Goal: Transaction & Acquisition: Register for event/course

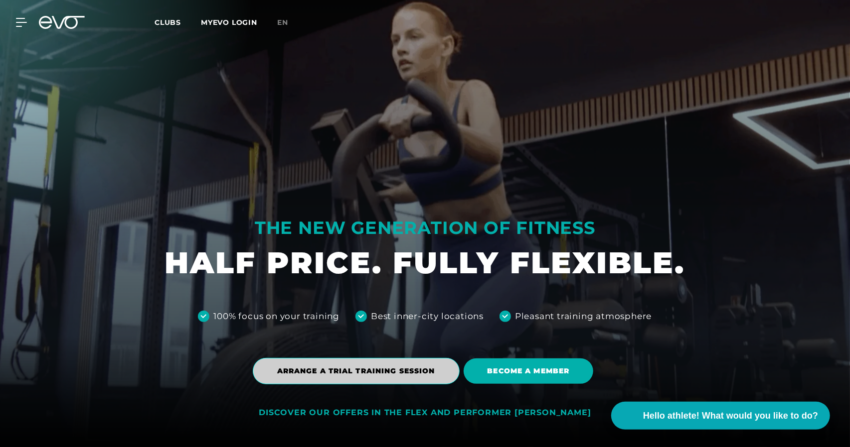
click at [420, 365] on span "ARRANGE A TRIAL TRAINING SESSION" at bounding box center [356, 371] width 207 height 26
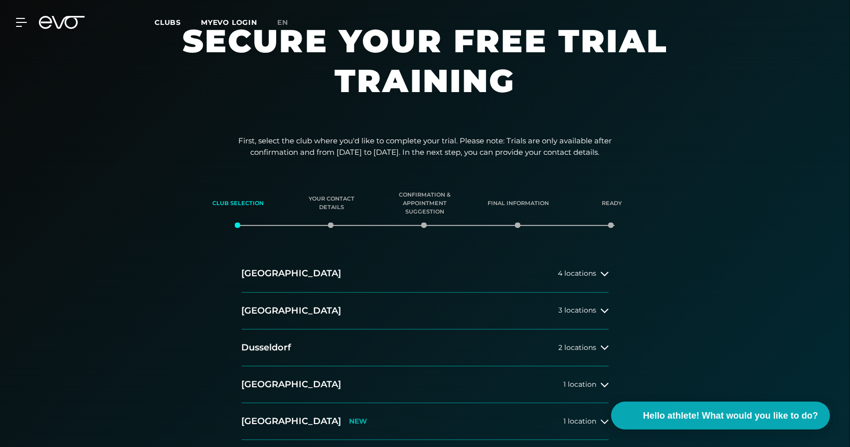
scroll to position [50, 0]
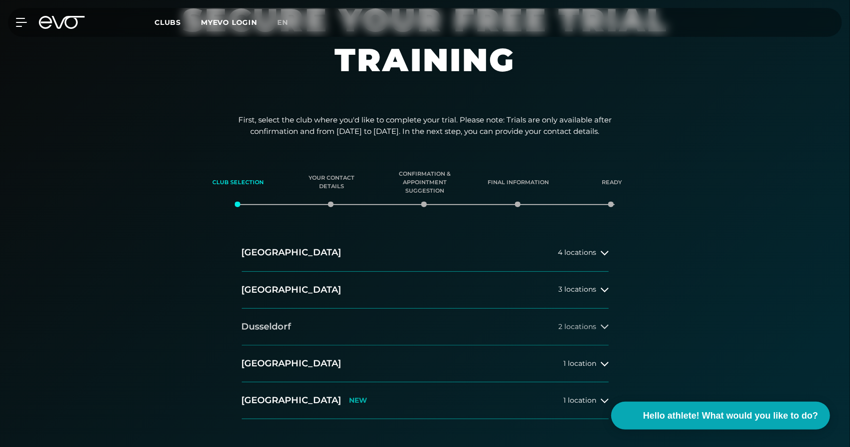
click at [261, 329] on font "Dusseldorf" at bounding box center [267, 326] width 50 height 11
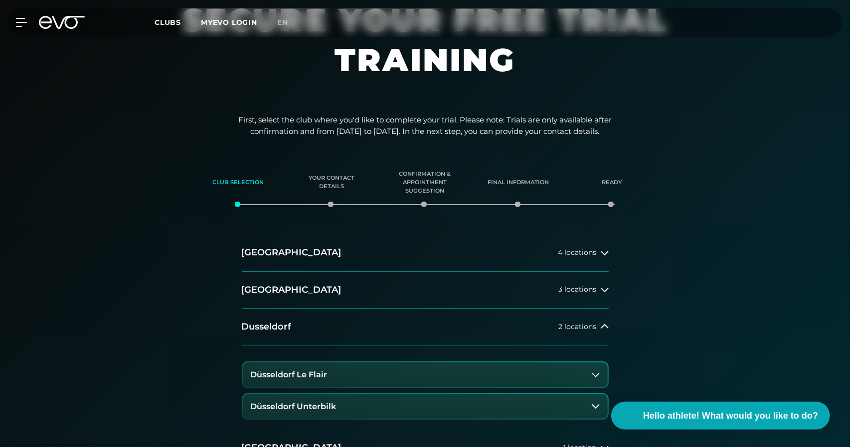
click at [306, 377] on font "Düsseldorf Le Flair" at bounding box center [289, 374] width 77 height 9
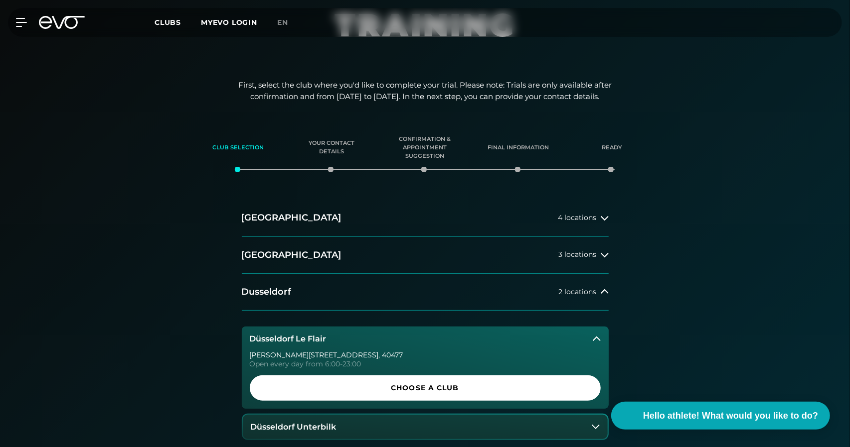
scroll to position [100, 0]
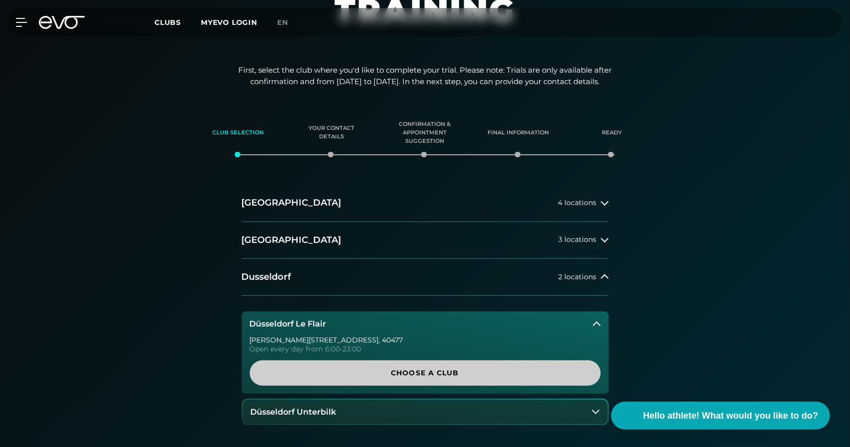
click at [352, 374] on span "Choose a club" at bounding box center [425, 373] width 303 height 10
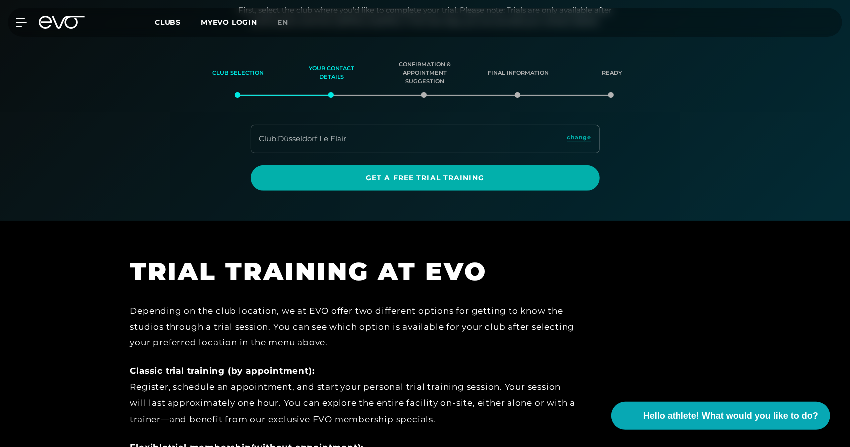
scroll to position [160, 0]
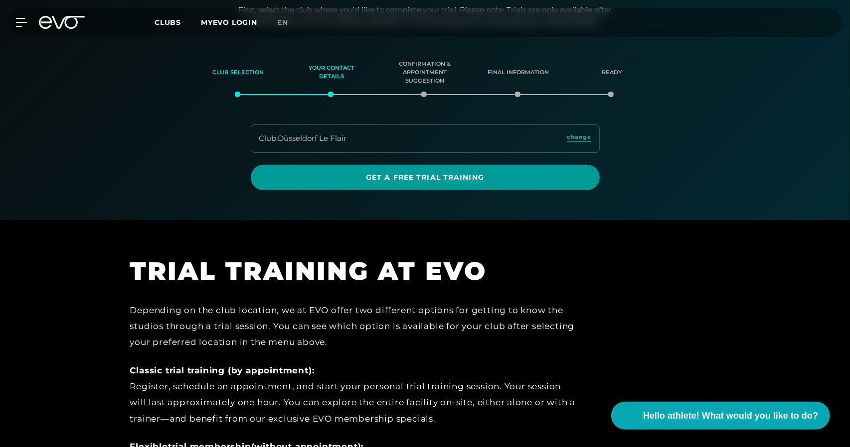
click at [462, 173] on font "Get a free trial training" at bounding box center [425, 177] width 118 height 9
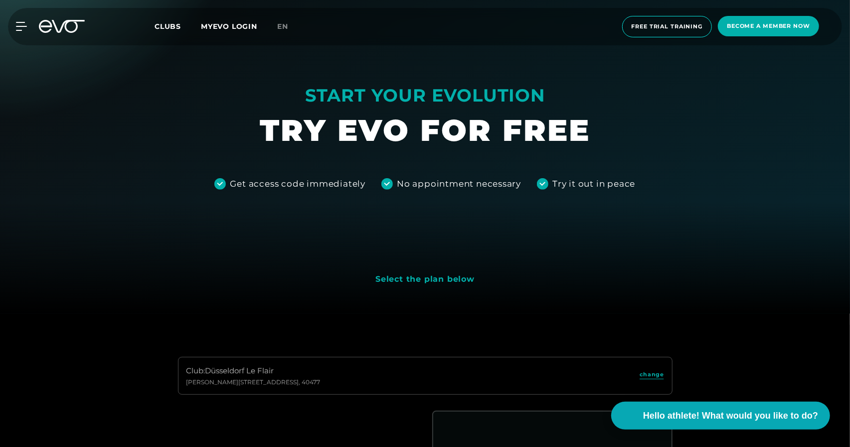
scroll to position [149, 0]
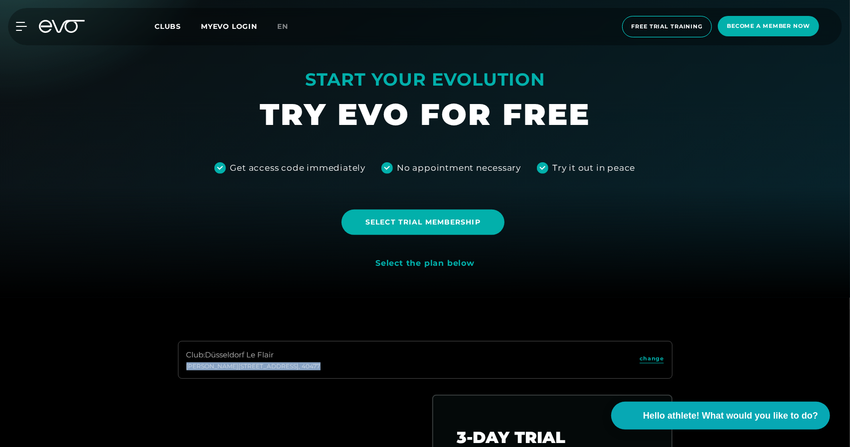
drag, startPoint x: 182, startPoint y: 366, endPoint x: 291, endPoint y: 362, distance: 108.7
click at [291, 362] on div "Club : Düsseldorf Le Flair [STREET_ADDRESS]" at bounding box center [425, 360] width 494 height 38
copy div "[PERSON_NAME][STREET_ADDRESS]"
click at [602, 261] on div at bounding box center [425, 74] width 850 height 447
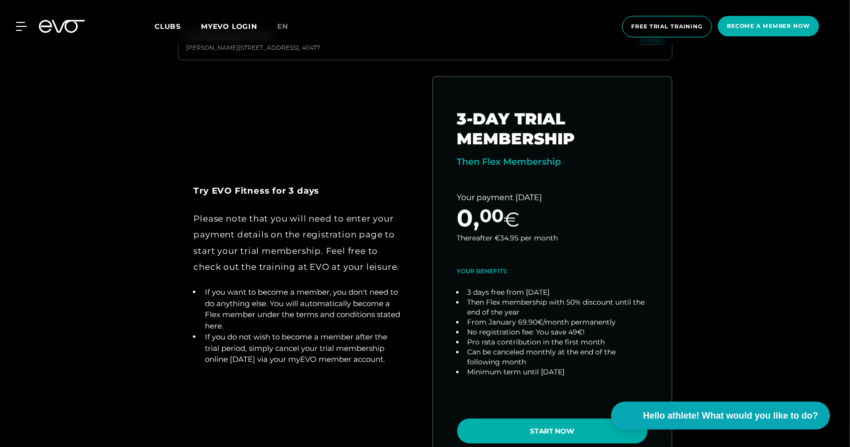
scroll to position [498, 0]
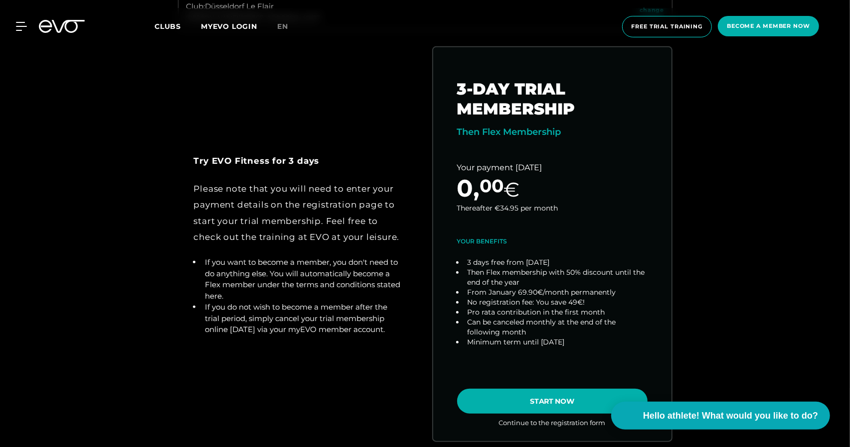
click at [349, 79] on div "Try EVO Fitness for 3 days Please note that you will need to enter your payment…" at bounding box center [425, 256] width 510 height 420
click at [337, 99] on div "Try EVO Fitness for 3 days Please note that you will need to enter your payment…" at bounding box center [425, 256] width 510 height 420
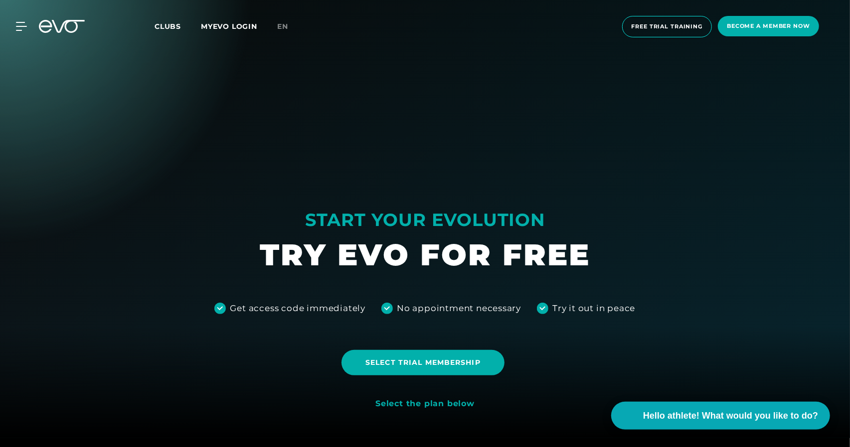
scroll to position [0, 0]
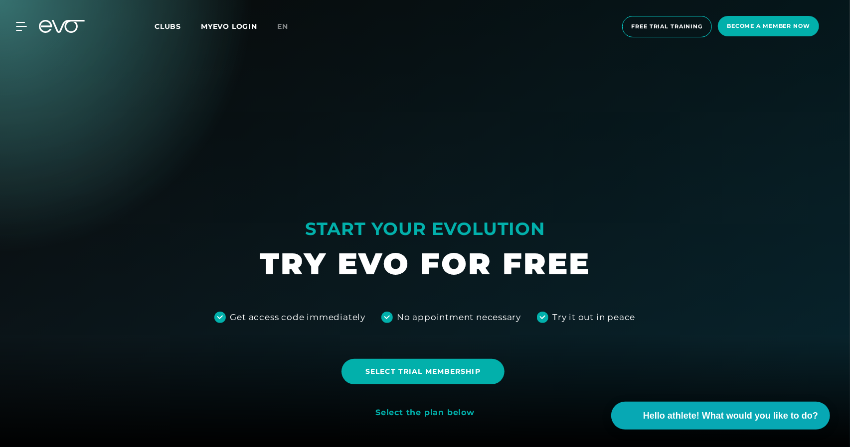
click at [166, 31] on div "Clubs MYEVO LOGIN" at bounding box center [215, 26] width 123 height 11
click at [169, 24] on font "Clubs" at bounding box center [167, 26] width 26 height 9
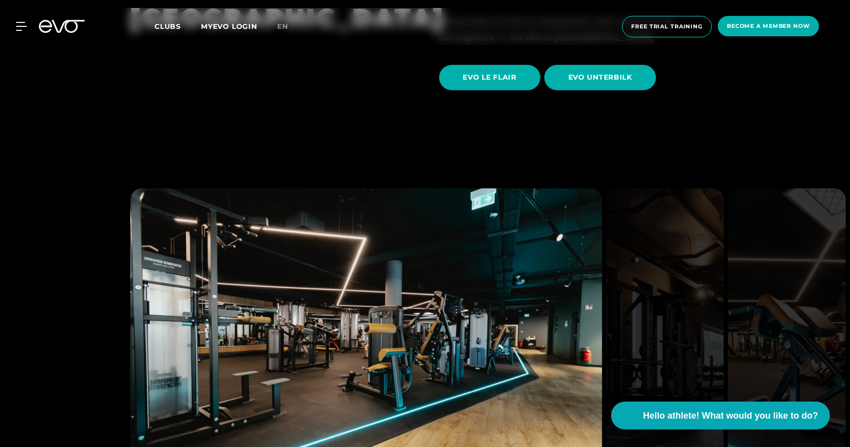
scroll to position [1744, 0]
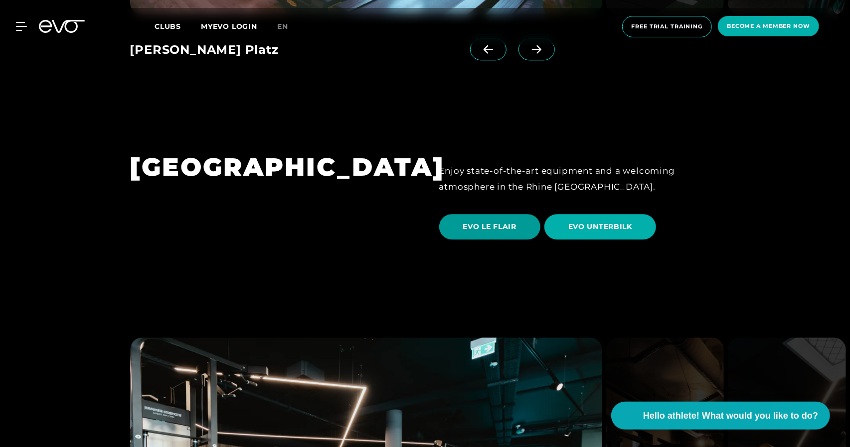
click at [503, 222] on span "EVO LE FLAIR" at bounding box center [489, 227] width 53 height 10
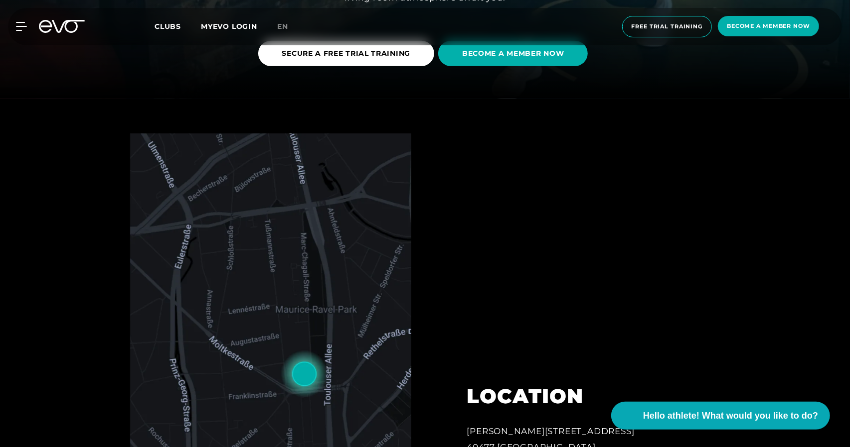
scroll to position [199, 0]
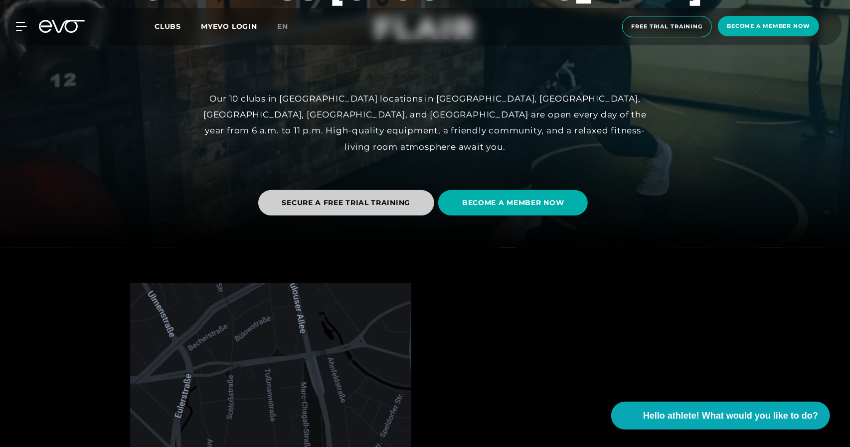
click at [389, 206] on font "SECURE A FREE TRIAL TRAINING" at bounding box center [346, 202] width 129 height 9
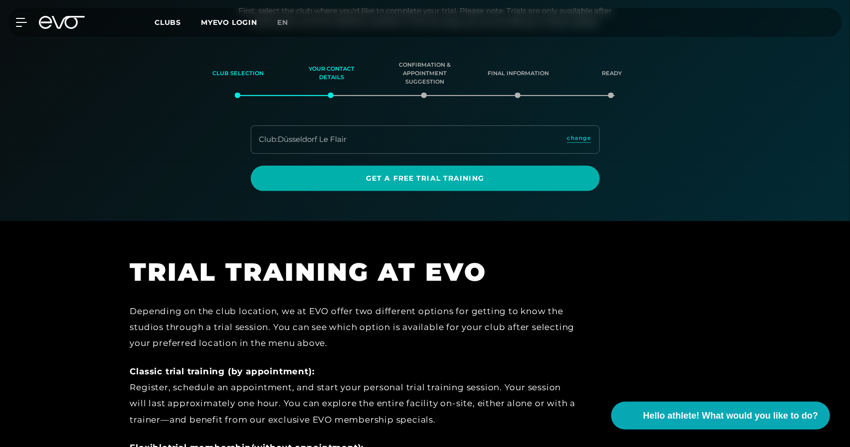
scroll to position [160, 0]
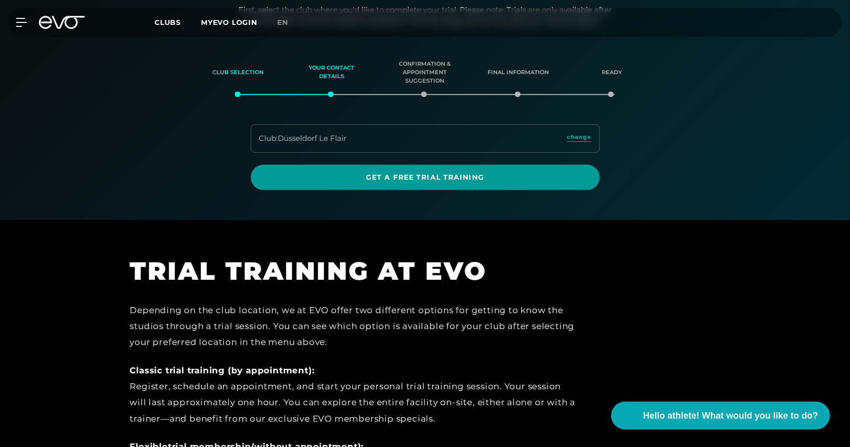
click at [481, 176] on font "Get a free trial training" at bounding box center [425, 177] width 118 height 9
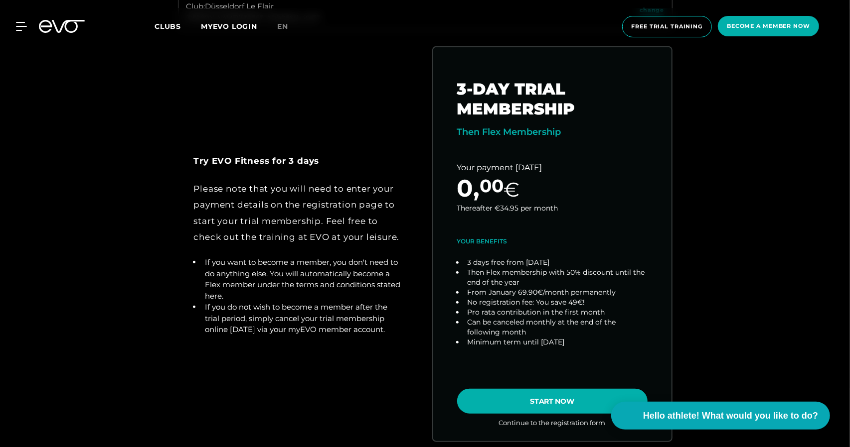
scroll to position [548, 0]
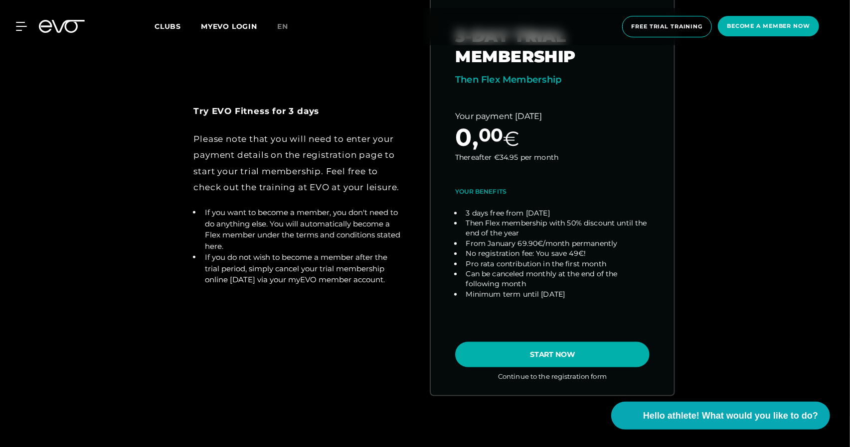
click at [600, 355] on link "choose plan" at bounding box center [552, 195] width 243 height 402
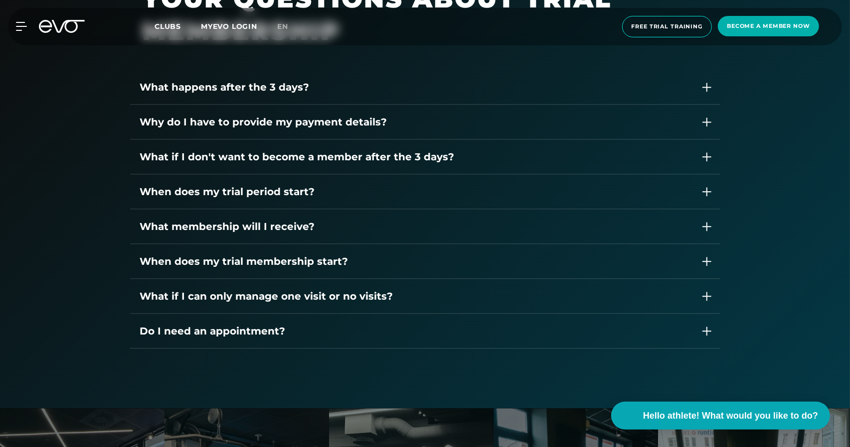
scroll to position [1445, 0]
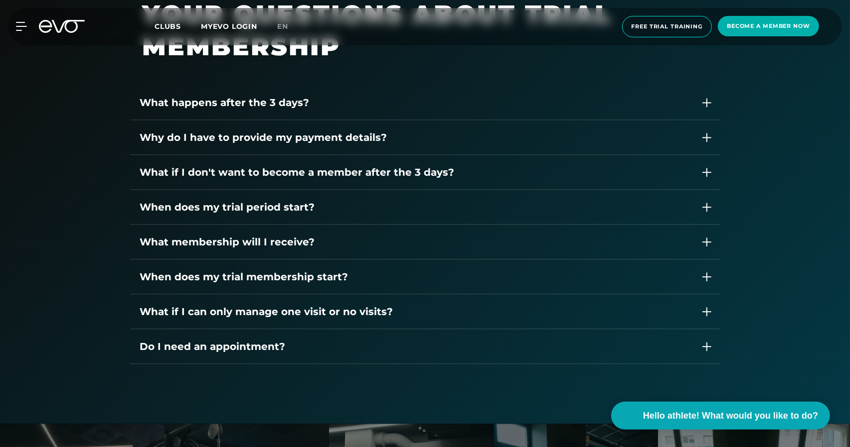
click at [280, 99] on font "What happens after the 3 days?" at bounding box center [224, 103] width 169 height 12
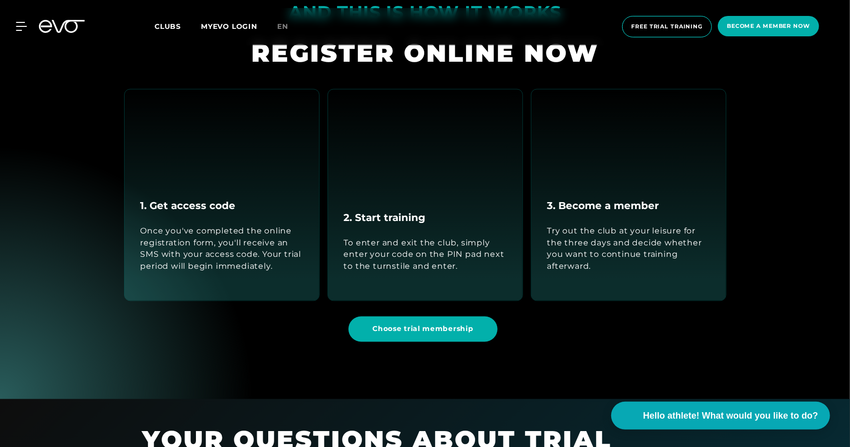
scroll to position [997, 0]
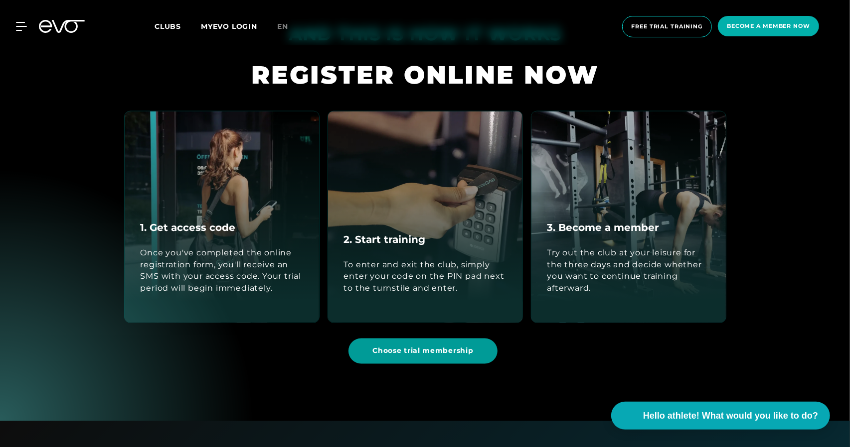
click at [415, 356] on span "Choose trial membership" at bounding box center [422, 351] width 101 height 10
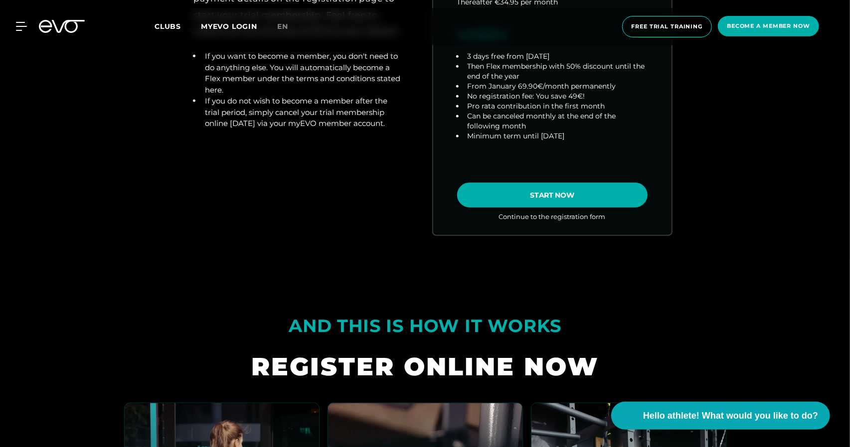
scroll to position [555, 0]
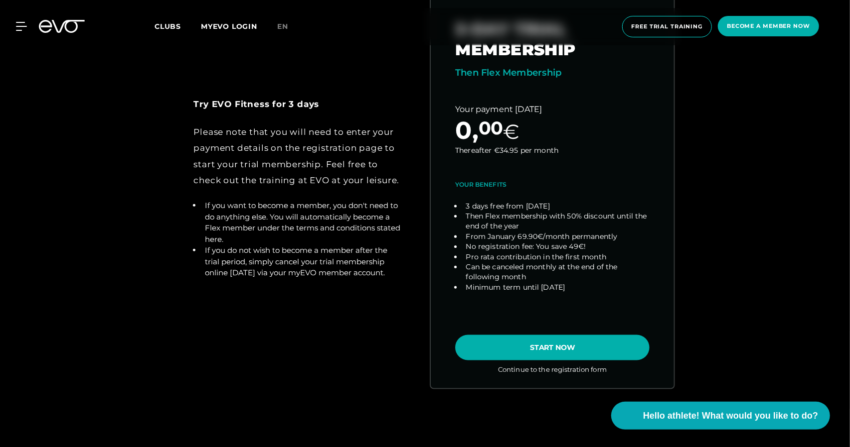
click at [554, 347] on link "choose plan" at bounding box center [552, 188] width 243 height 402
click at [584, 340] on link "choose plan" at bounding box center [552, 188] width 243 height 402
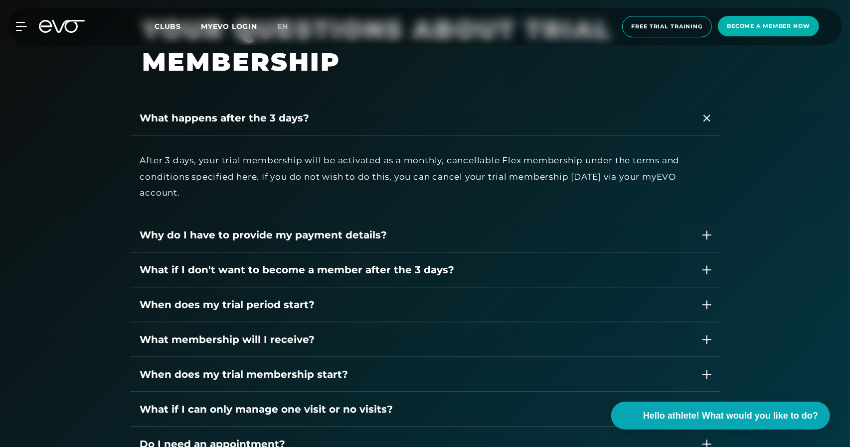
scroll to position [1452, 0]
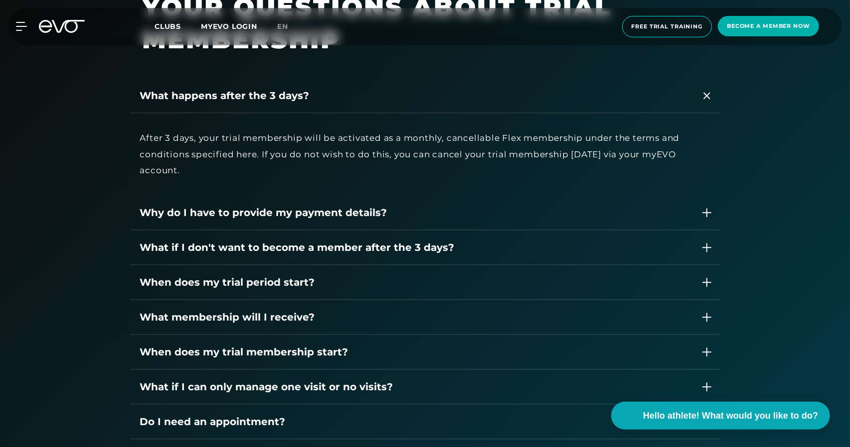
scroll to position [997, 0]
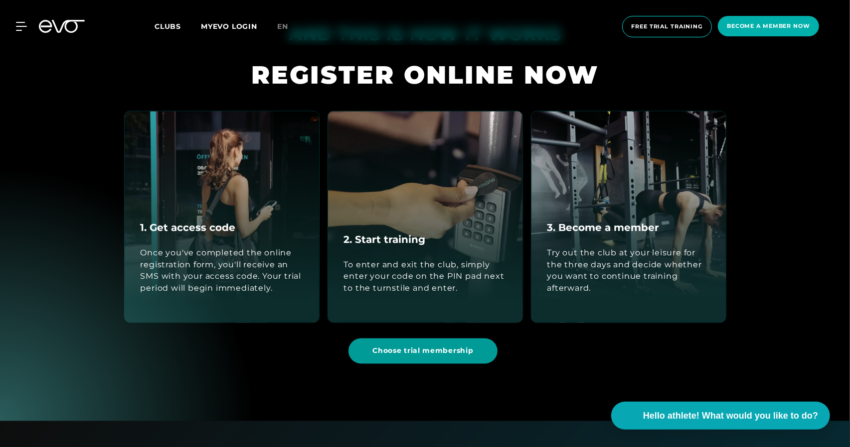
click at [458, 346] on span "Choose trial membership" at bounding box center [422, 351] width 101 height 10
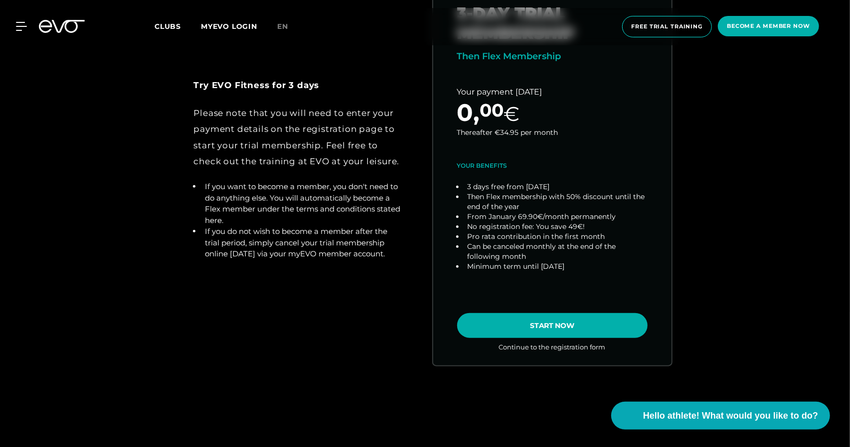
scroll to position [505, 0]
